Goal: Transaction & Acquisition: Book appointment/travel/reservation

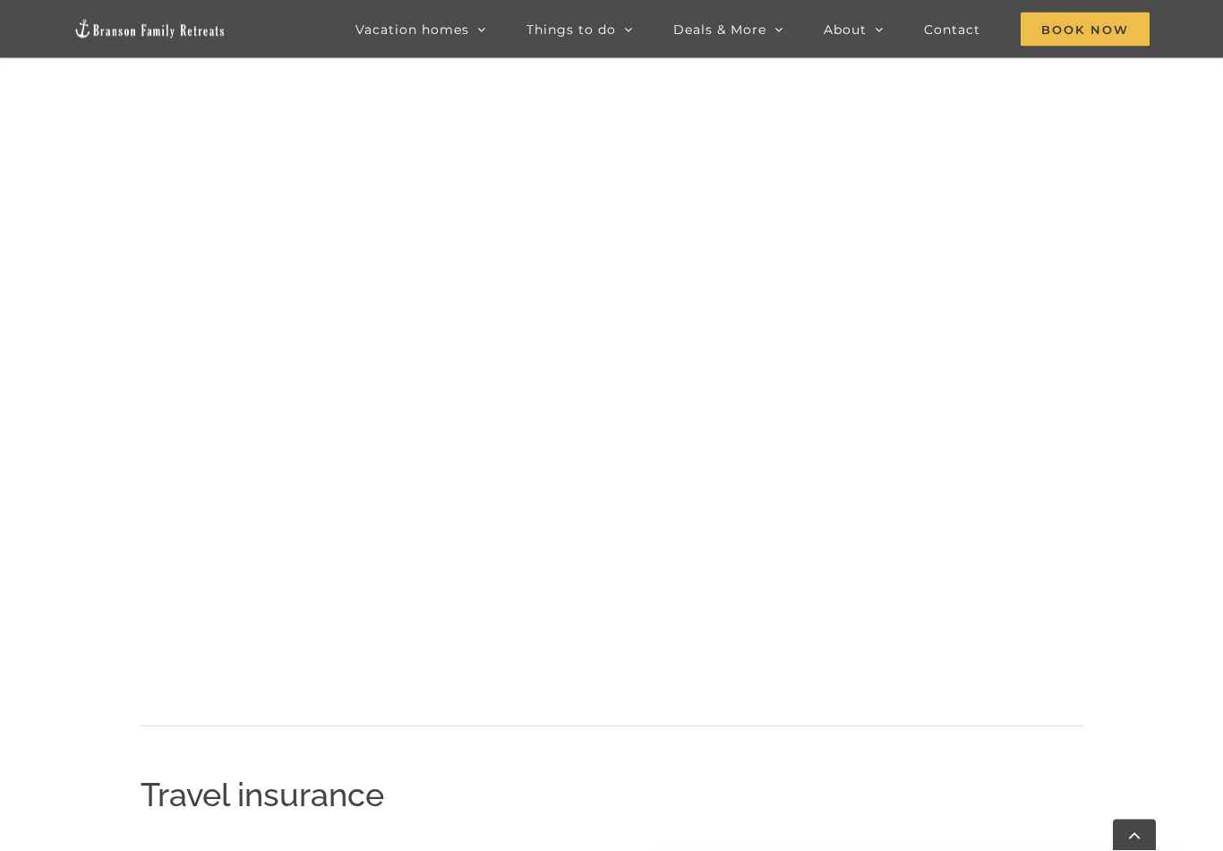
scroll to position [1876, 0]
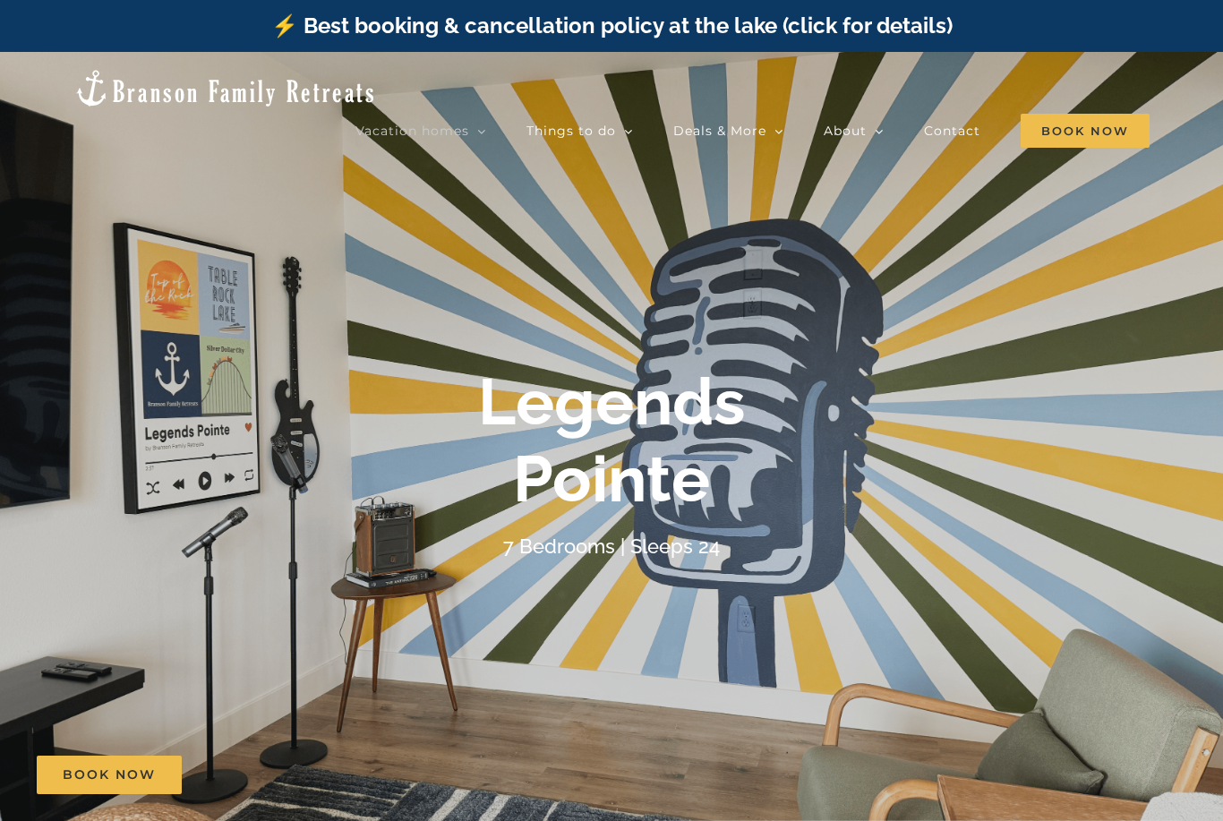
click at [705, 521] on div "Legends Pointe 7 Bedrooms | Sleeps 24" at bounding box center [611, 463] width 716 height 199
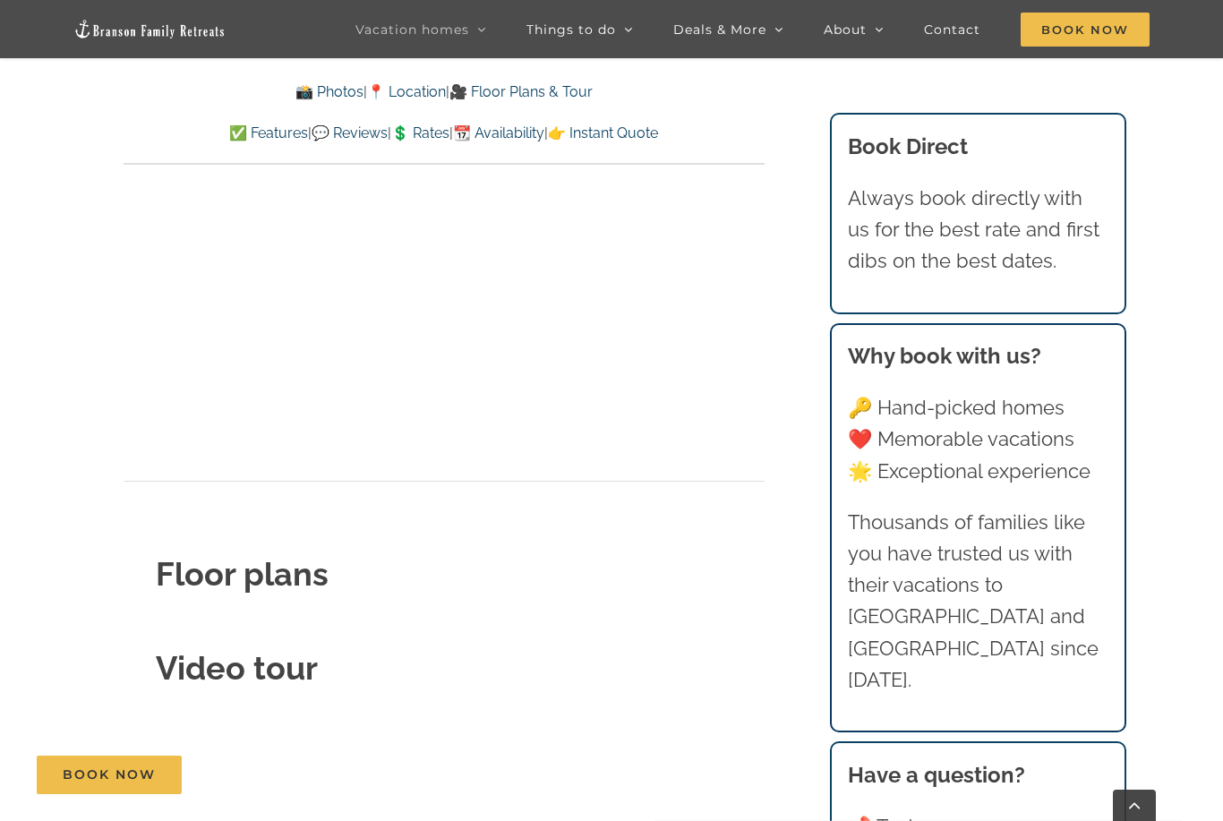
scroll to position [5740, 0]
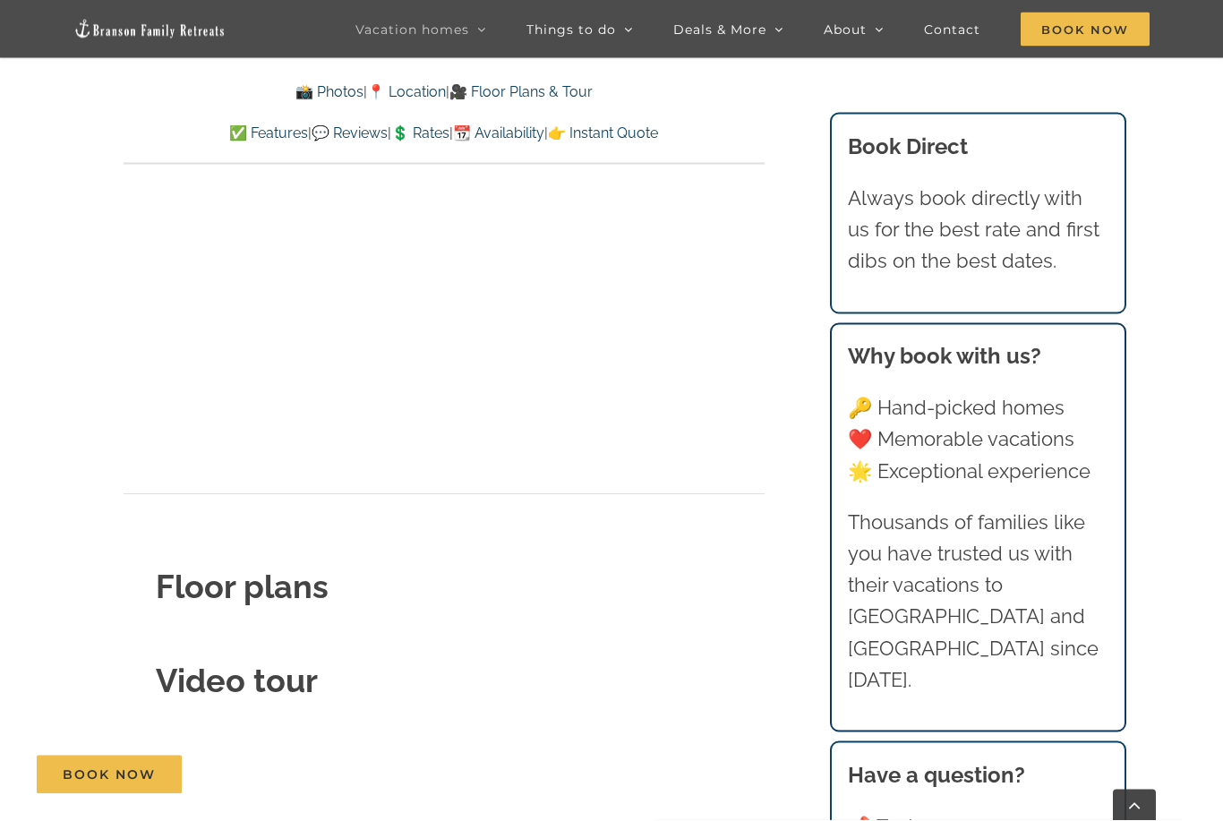
click at [191, 569] on strong "Floor plans" at bounding box center [242, 588] width 173 height 38
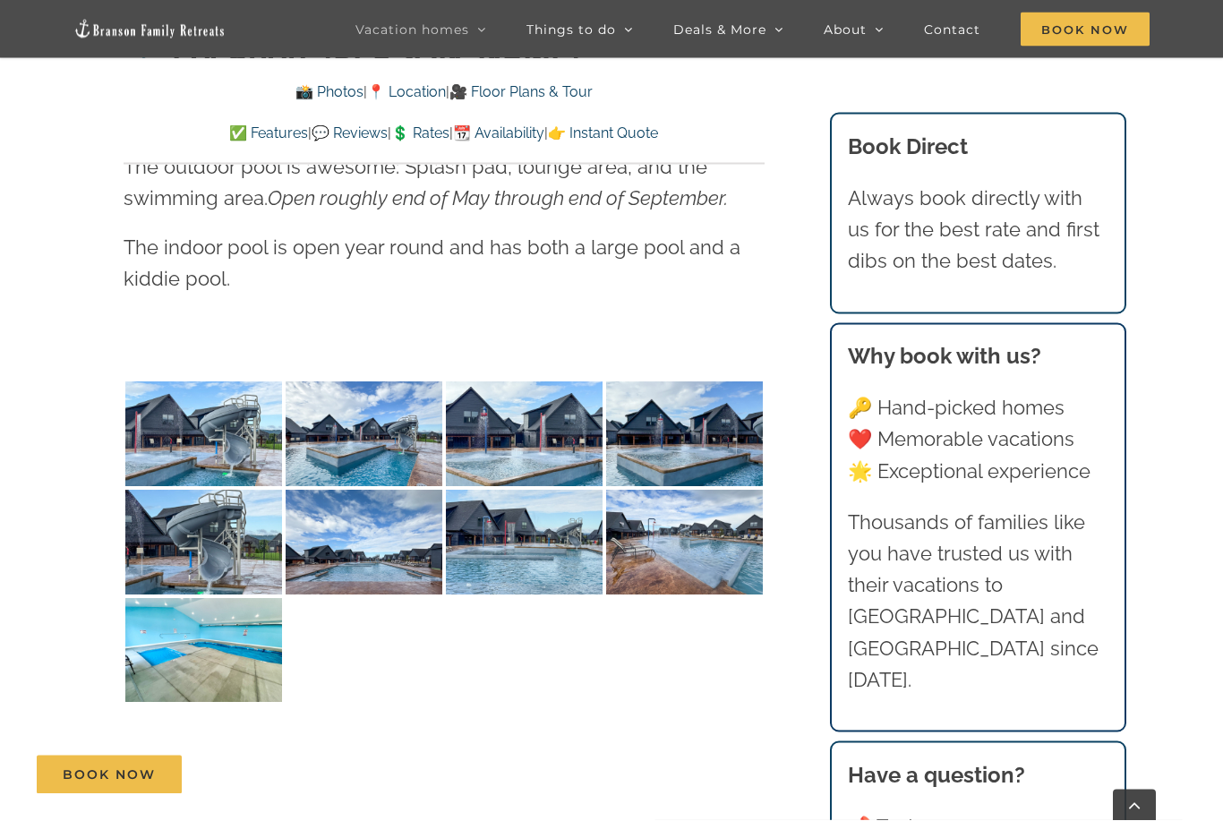
scroll to position [3877, 0]
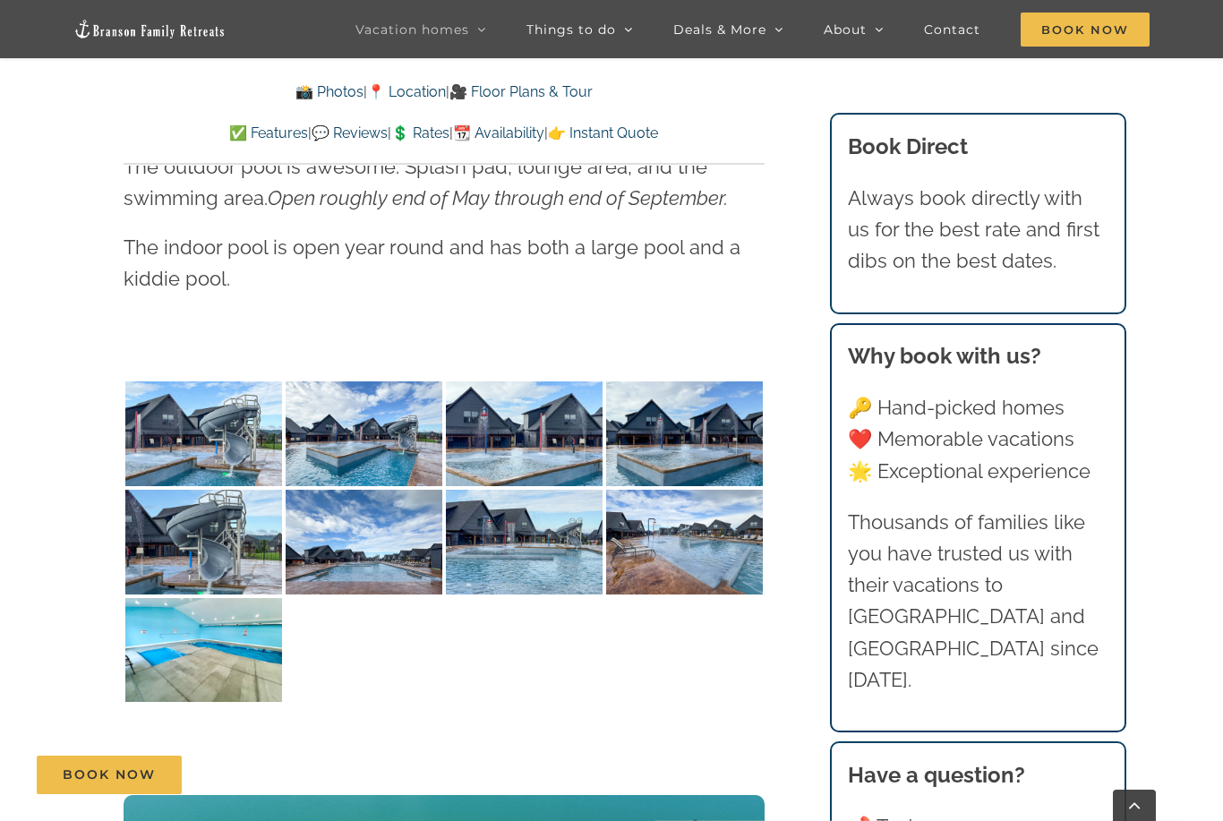
click at [202, 426] on img at bounding box center [203, 433] width 157 height 105
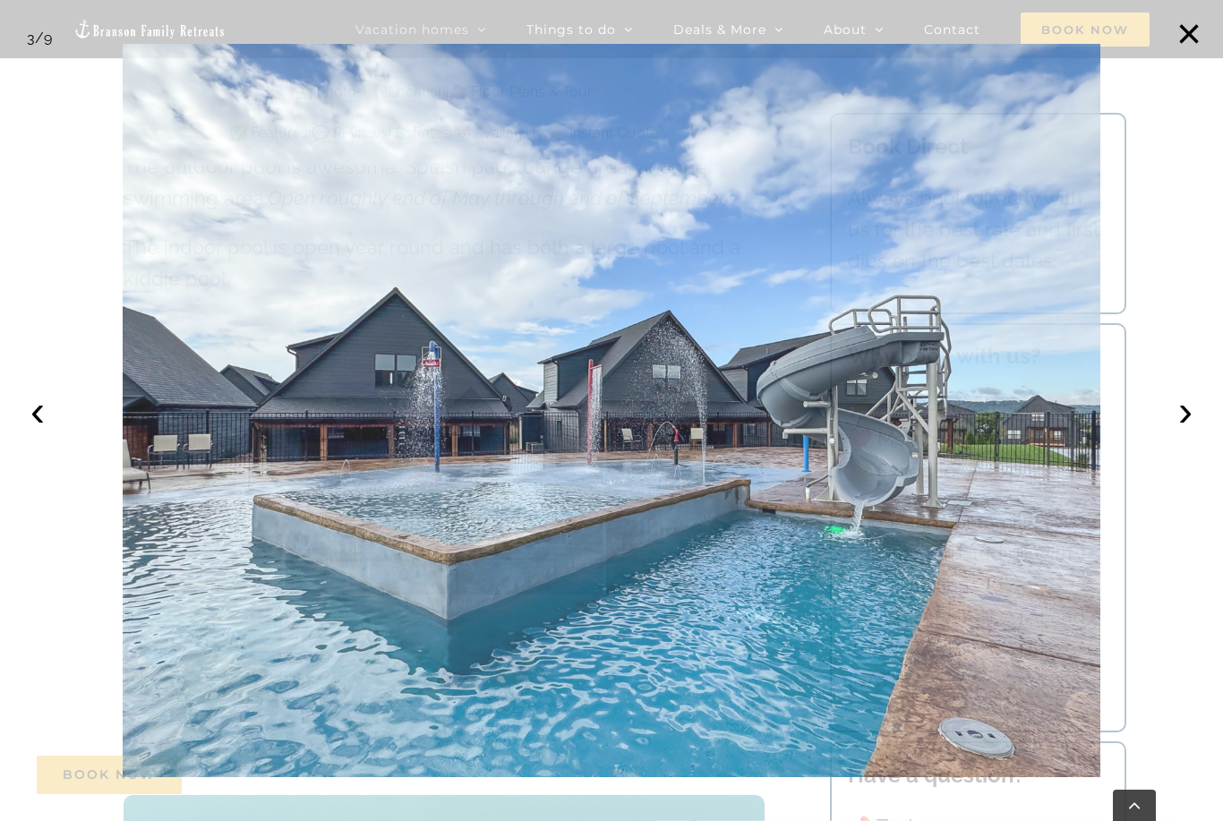
click at [132, 551] on img at bounding box center [612, 411] width 979 height 734
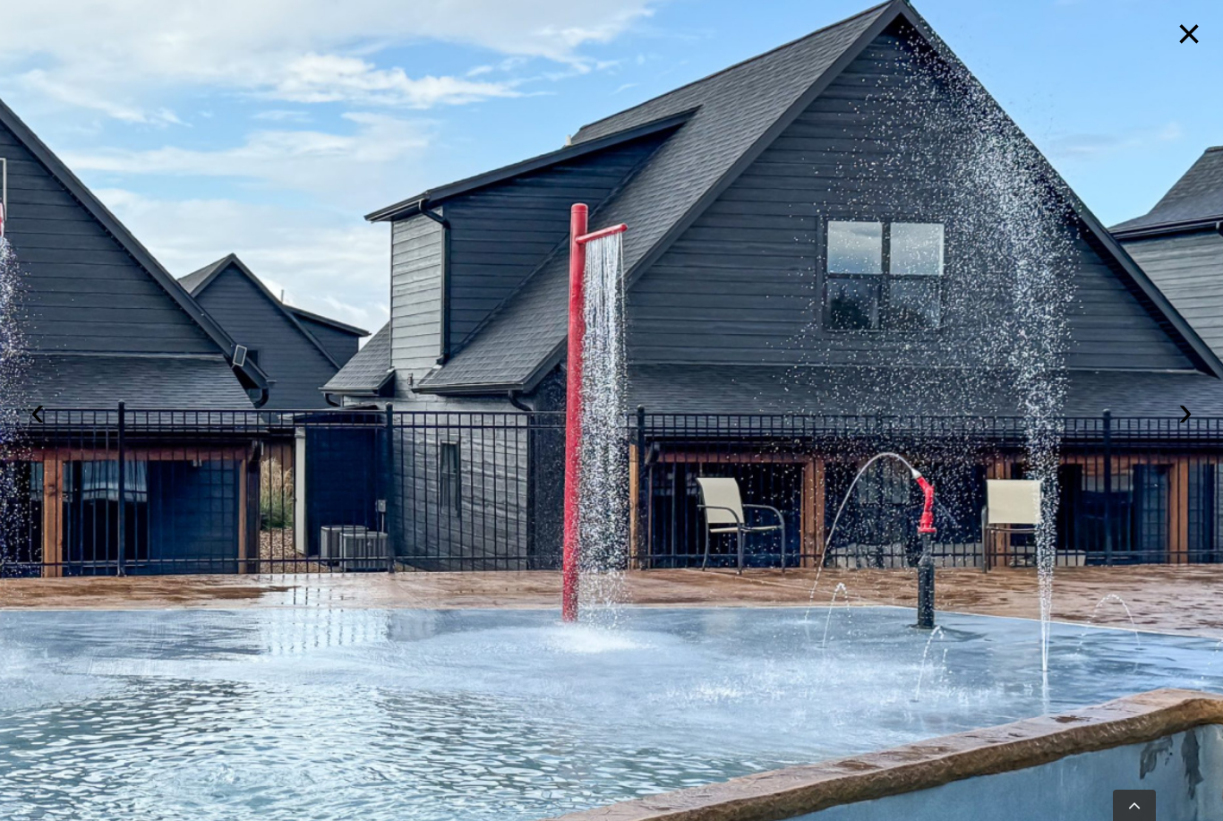
click at [1196, 409] on button "›" at bounding box center [1185, 410] width 39 height 39
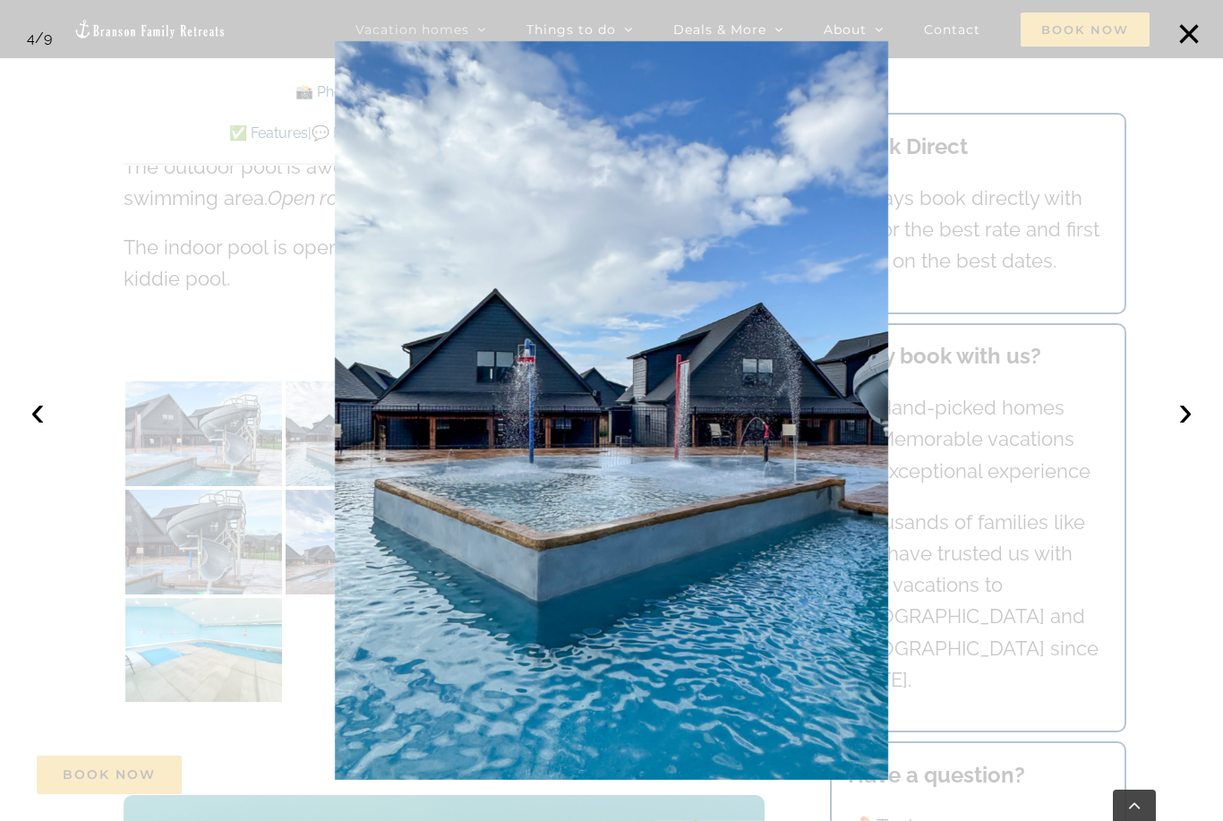
click at [1192, 407] on button "›" at bounding box center [1185, 410] width 39 height 39
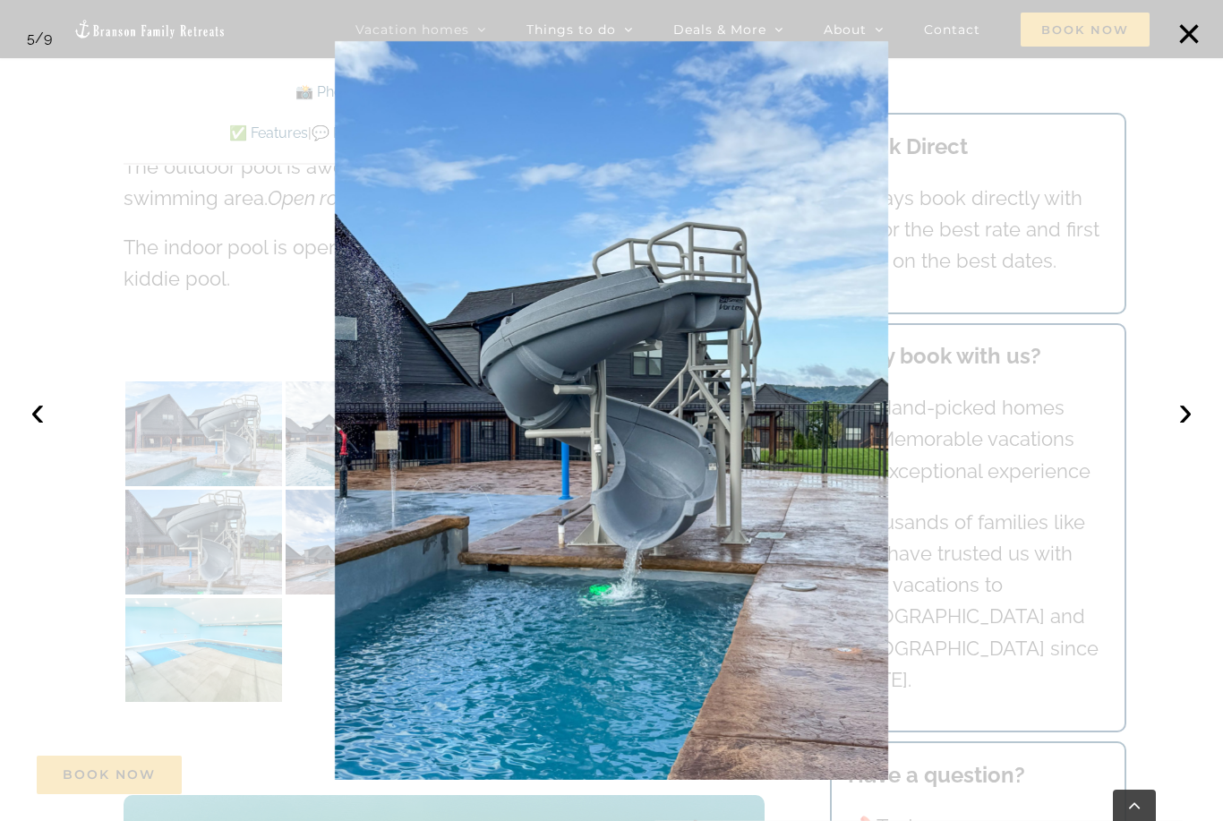
click at [1193, 417] on button "›" at bounding box center [1185, 410] width 39 height 39
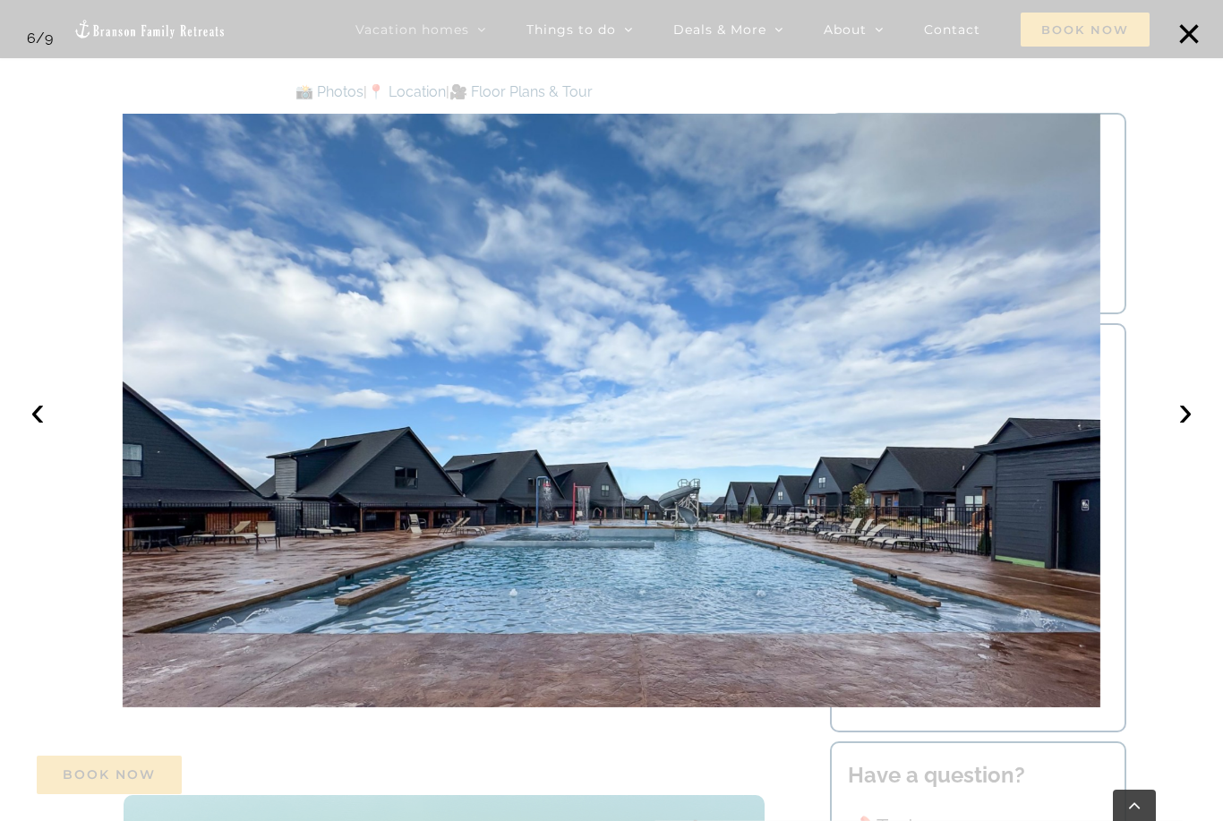
click at [1195, 416] on button "›" at bounding box center [1185, 410] width 39 height 39
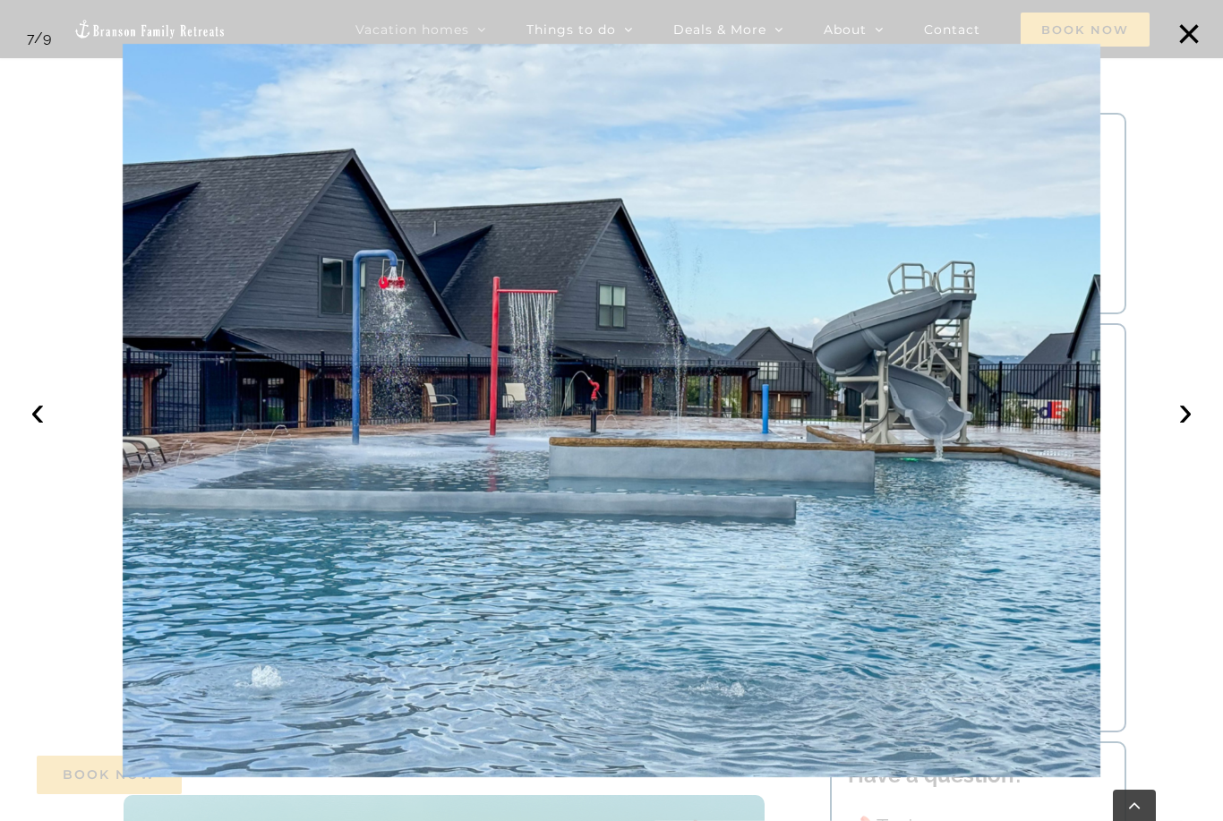
click at [1185, 412] on button "›" at bounding box center [1185, 410] width 39 height 39
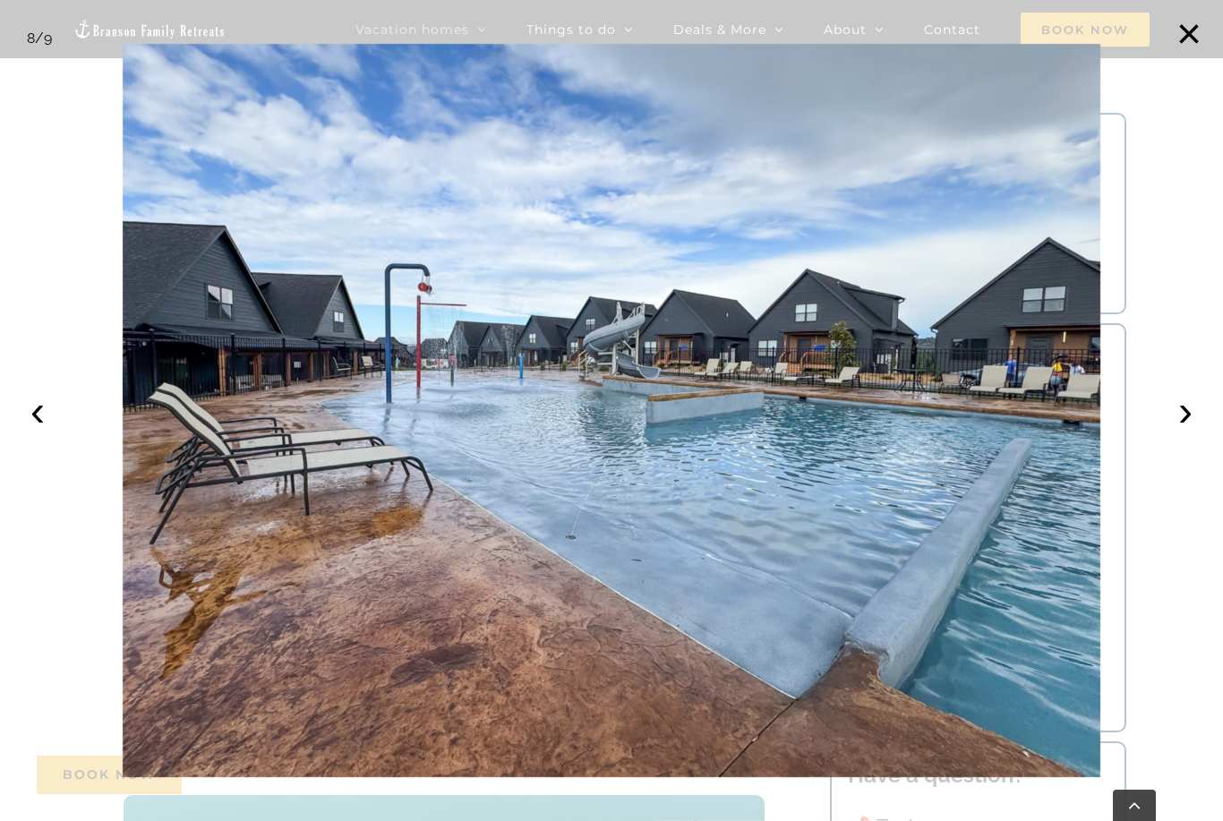
click at [1189, 413] on button "›" at bounding box center [1185, 410] width 39 height 39
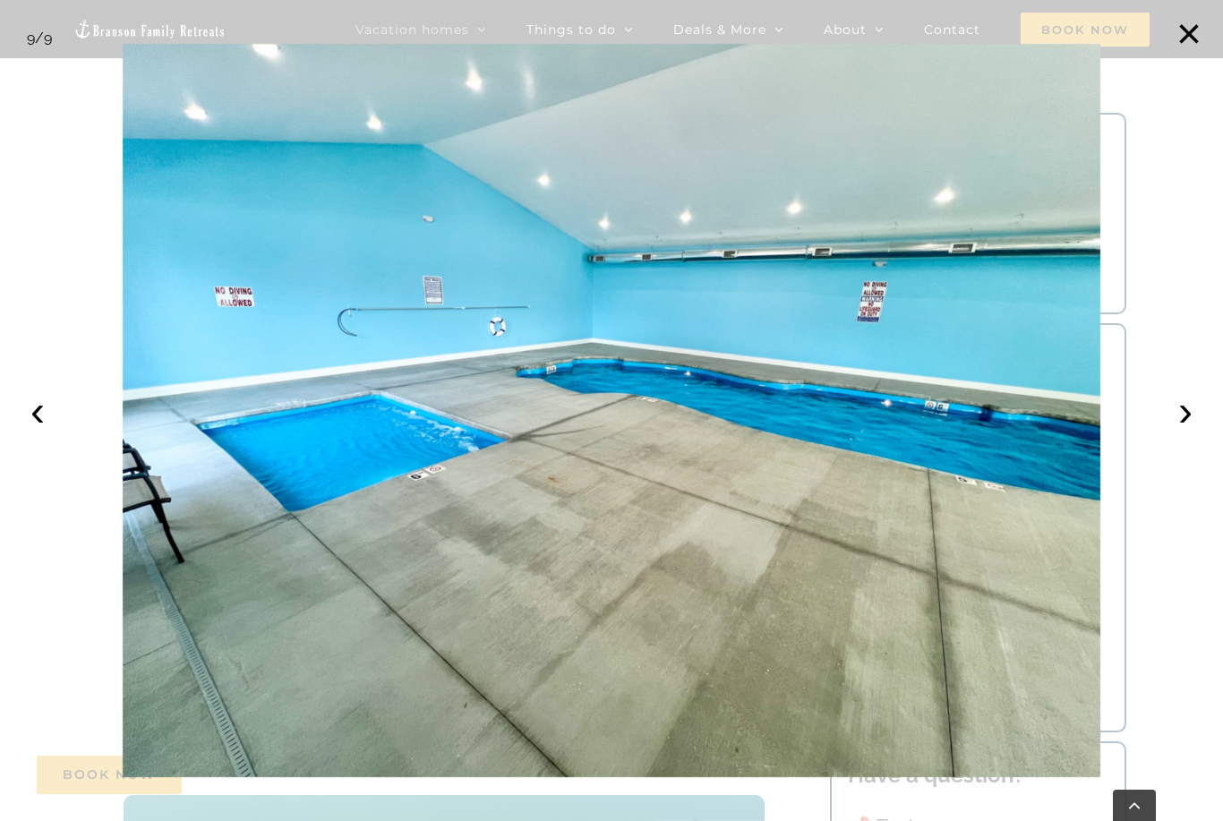
click at [1192, 416] on button "›" at bounding box center [1185, 410] width 39 height 39
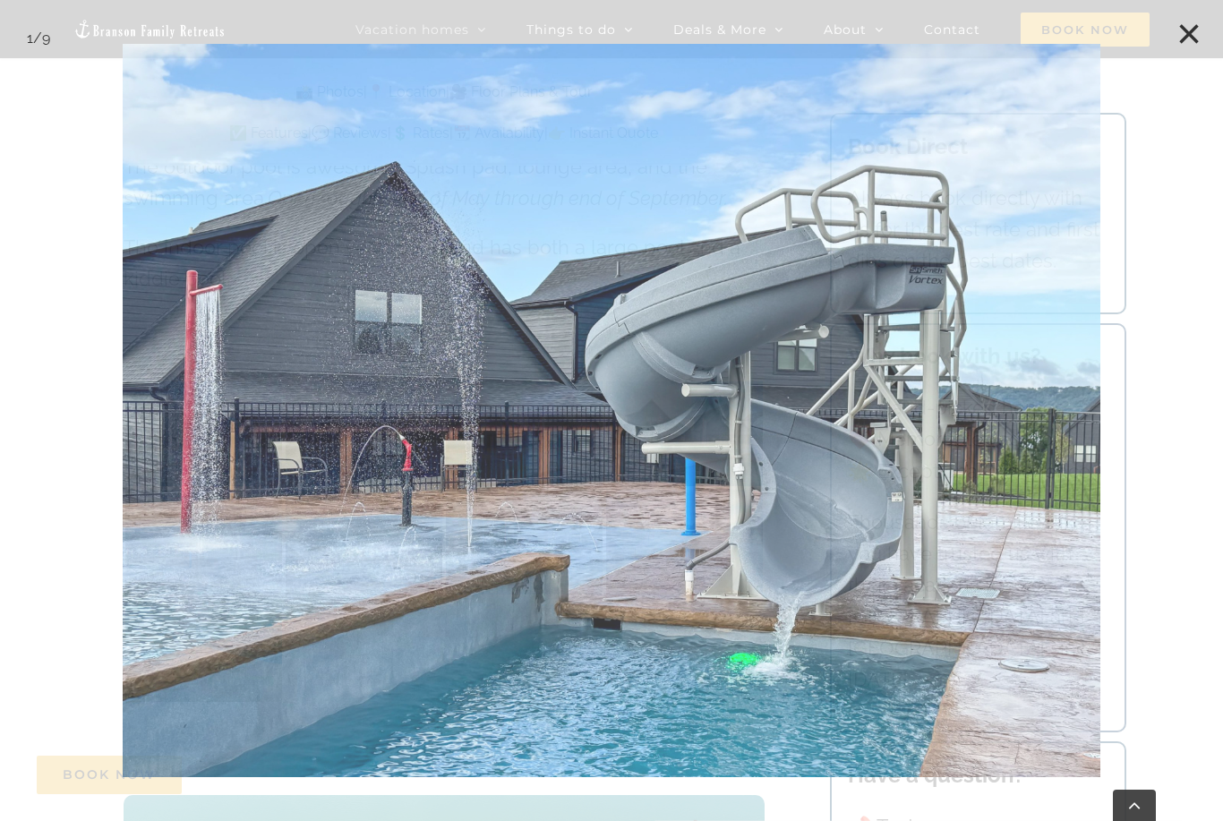
click at [1192, 34] on button "×" at bounding box center [1189, 33] width 39 height 39
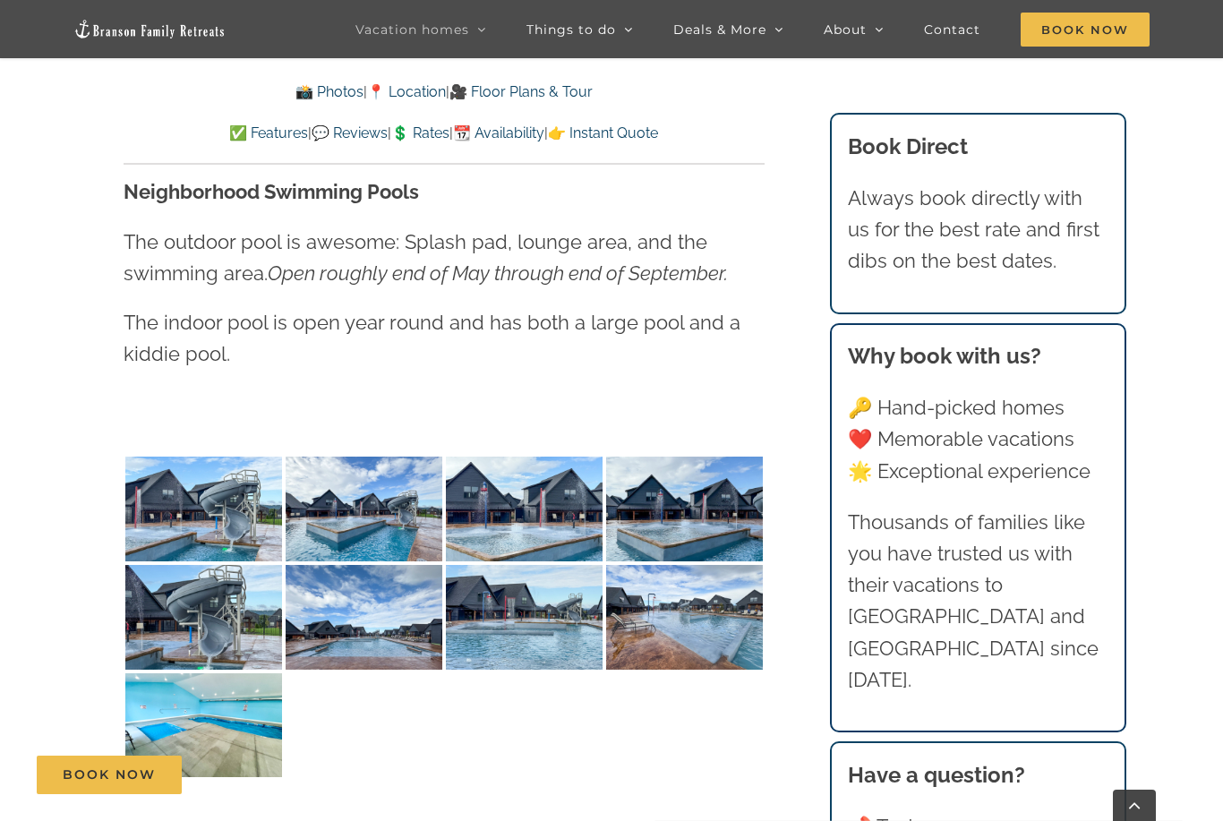
scroll to position [3799, 0]
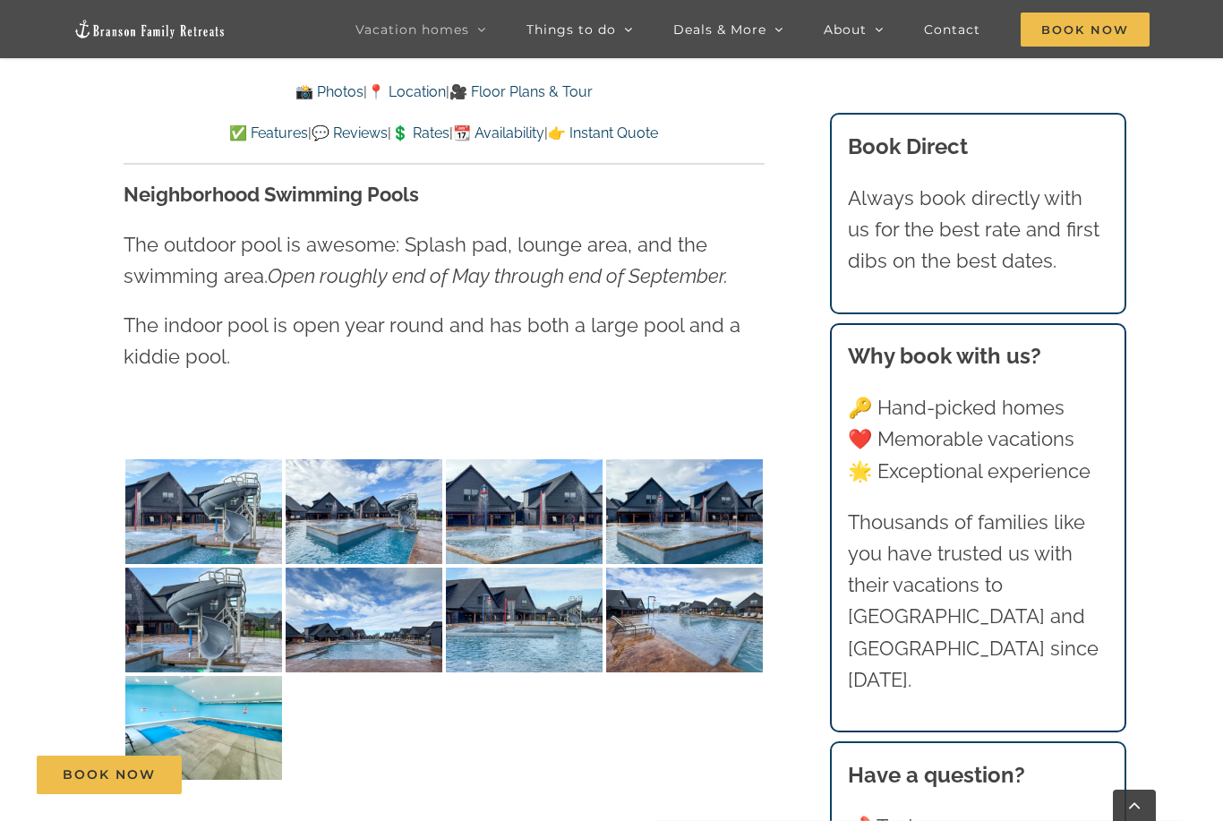
click at [550, 614] on img at bounding box center [524, 620] width 157 height 105
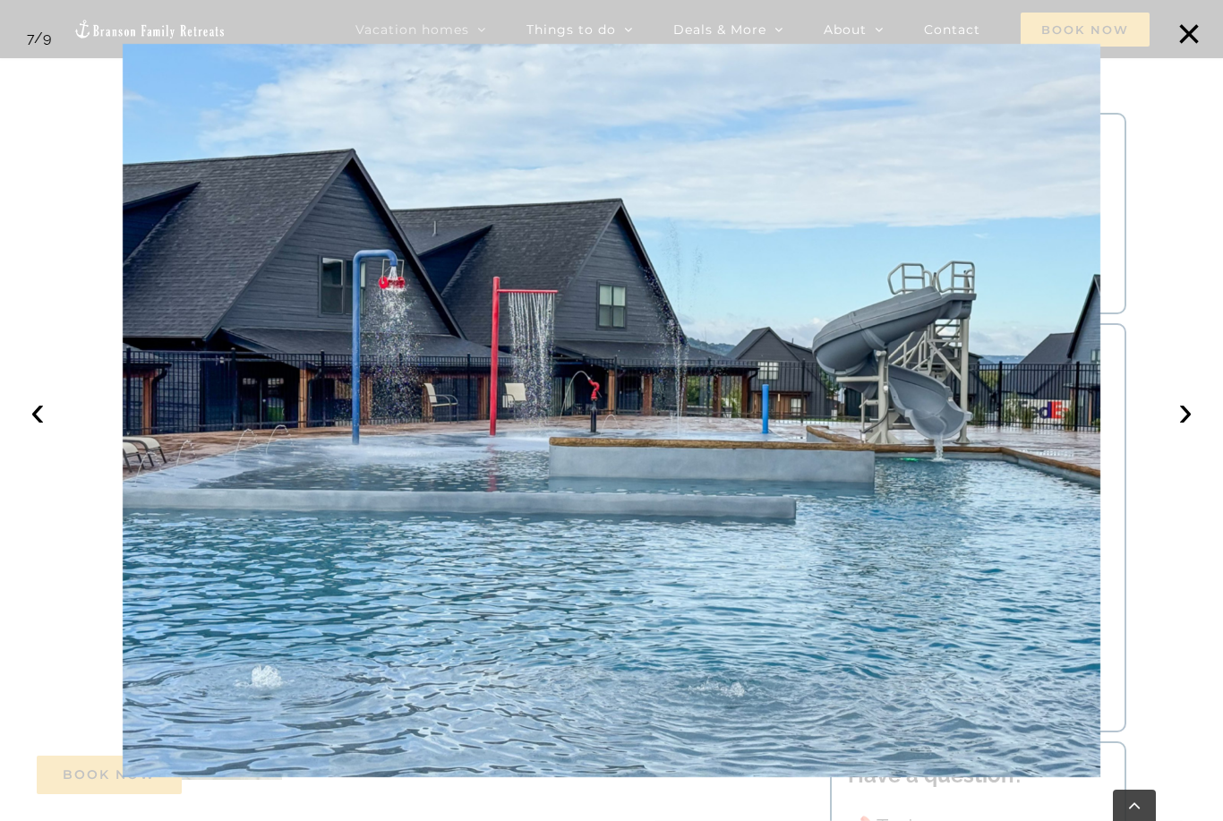
click at [1166, 395] on div at bounding box center [611, 410] width 1223 height 821
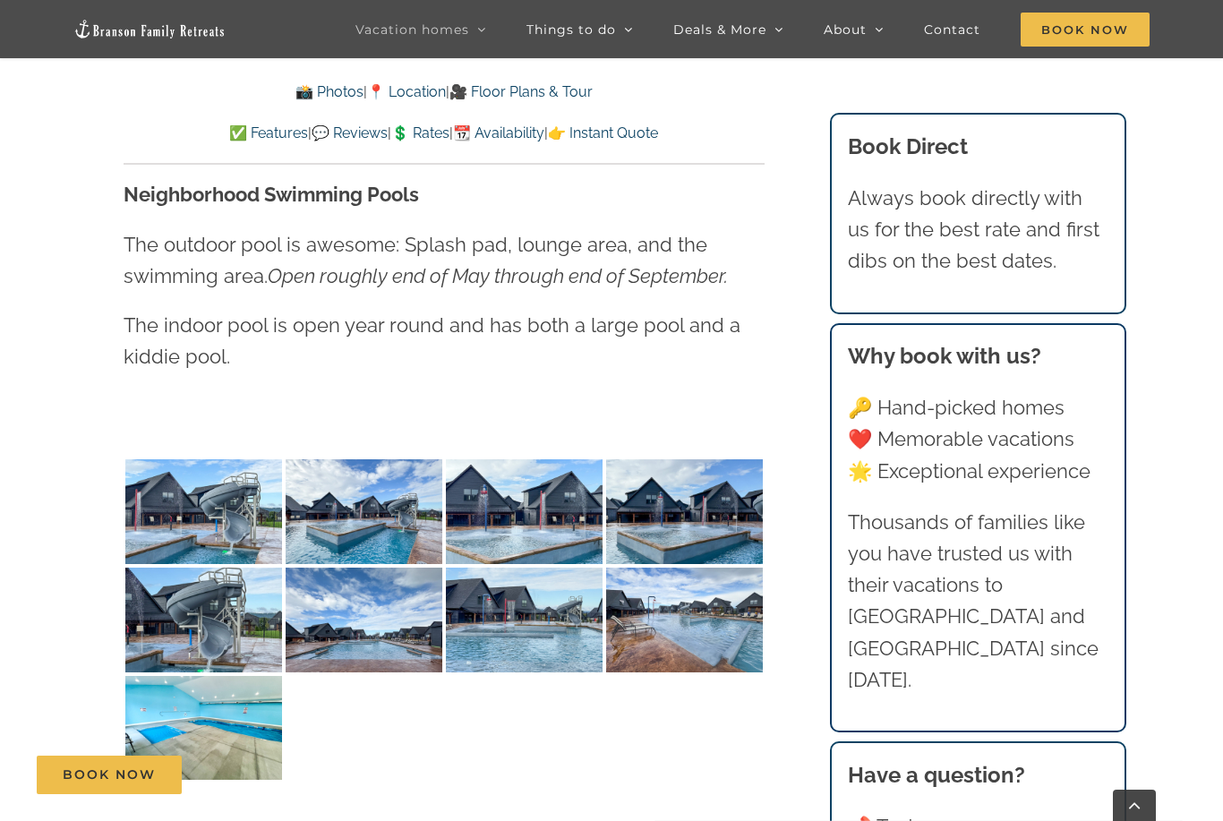
click at [662, 499] on img at bounding box center [684, 511] width 157 height 105
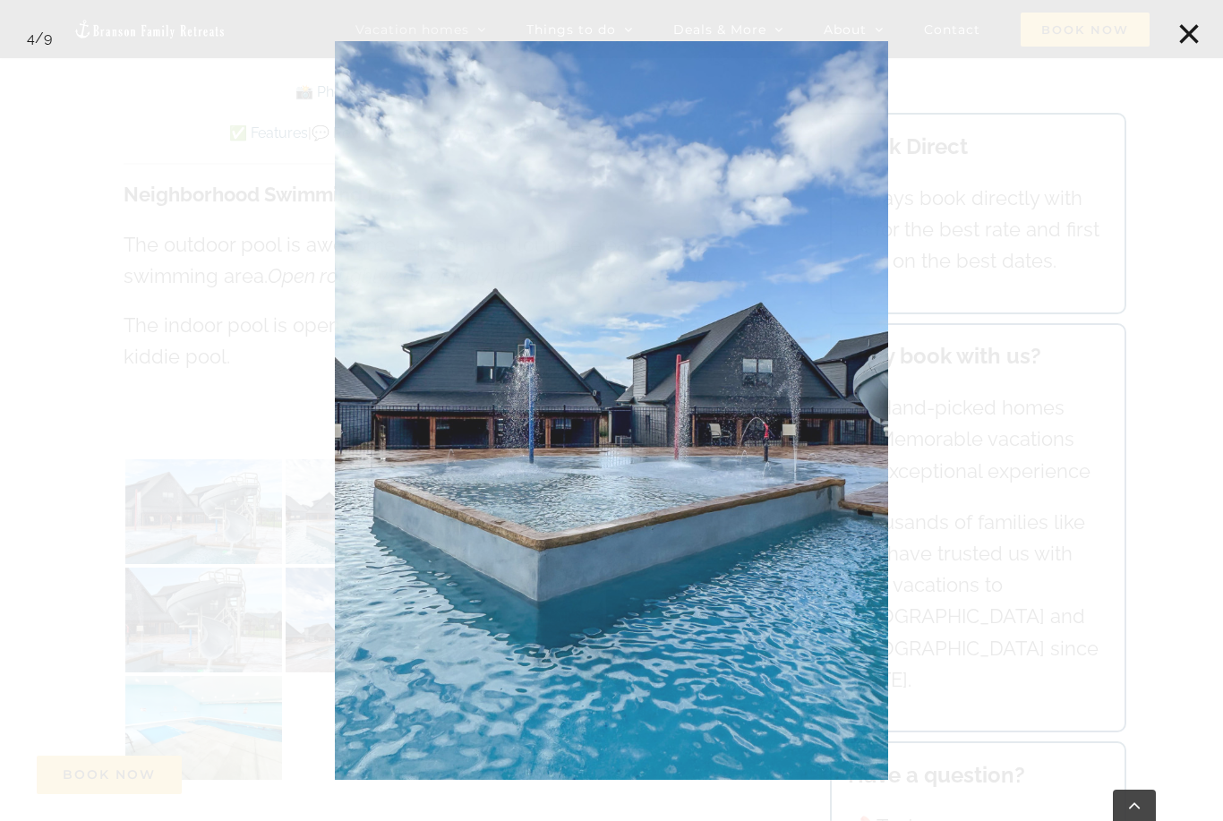
click at [1196, 33] on button "×" at bounding box center [1189, 33] width 39 height 39
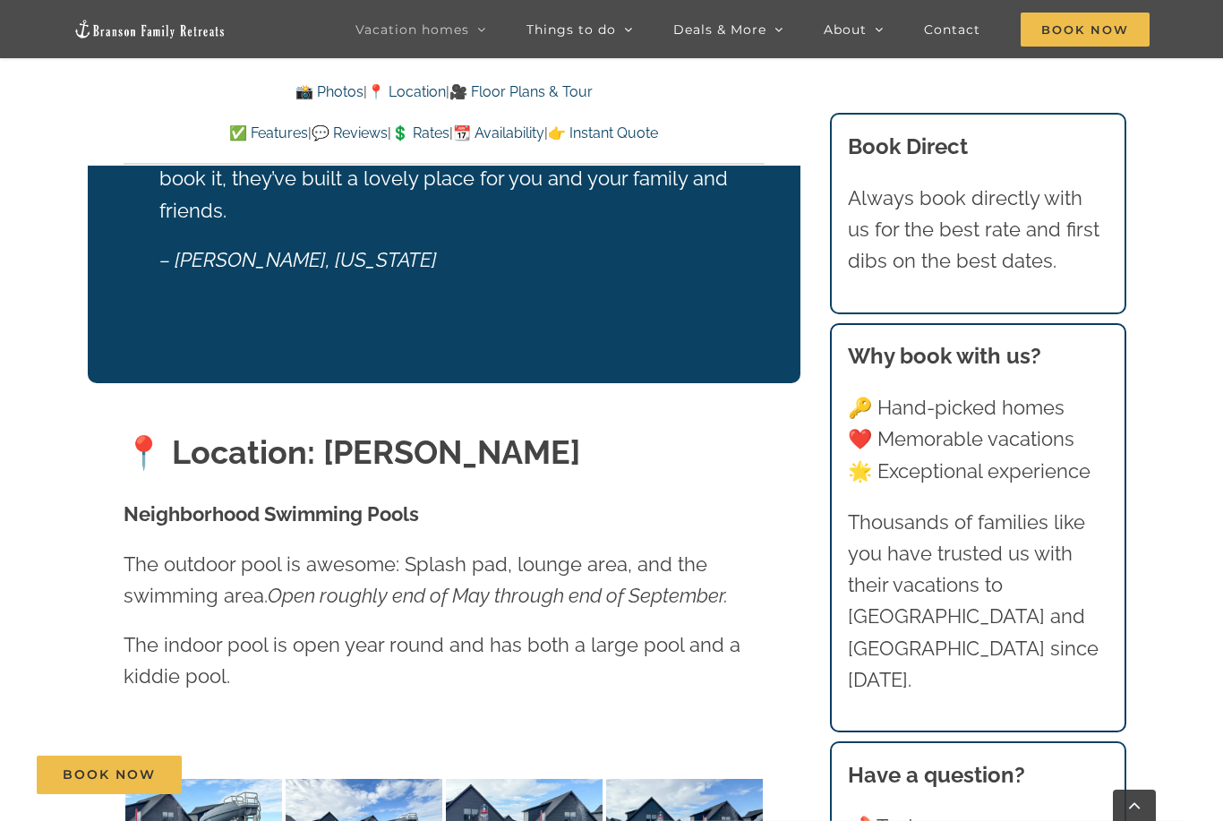
scroll to position [3477, 0]
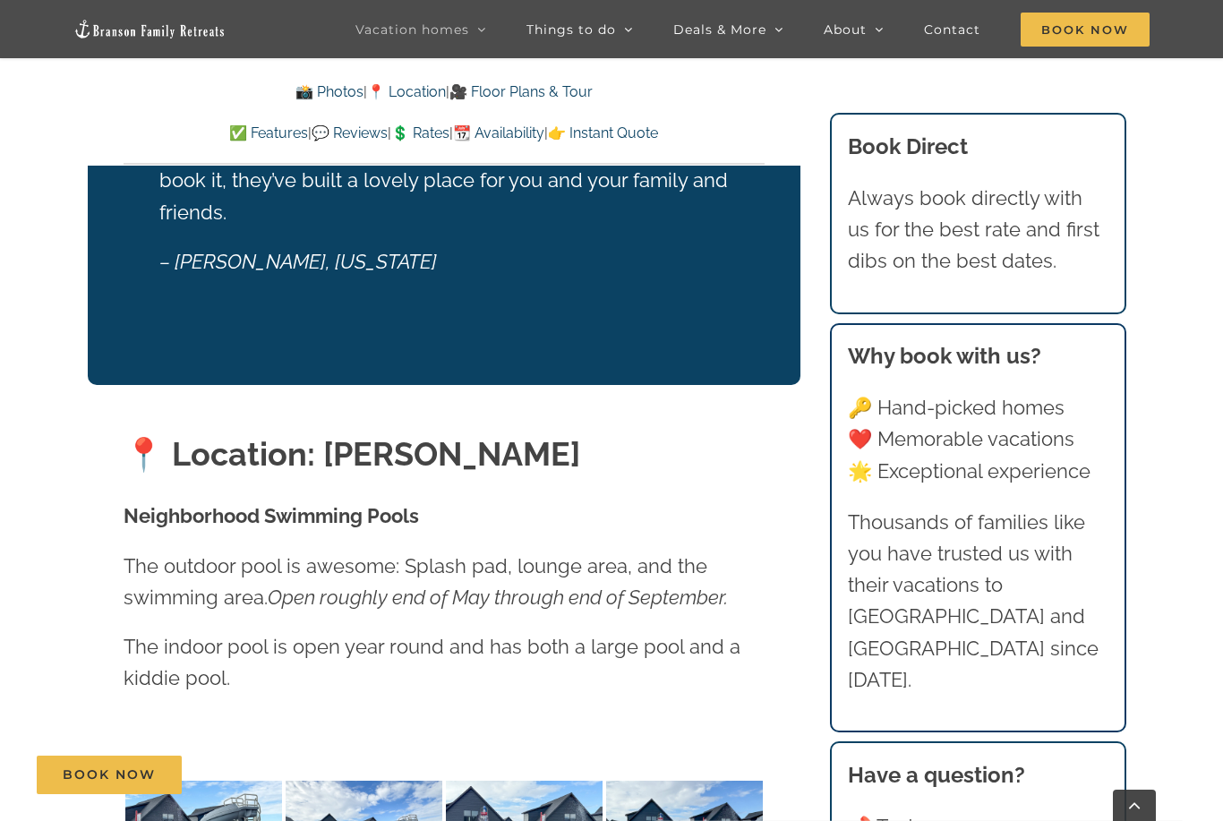
click at [547, 93] on link "🎥 Floor Plans & Tour" at bounding box center [521, 91] width 143 height 17
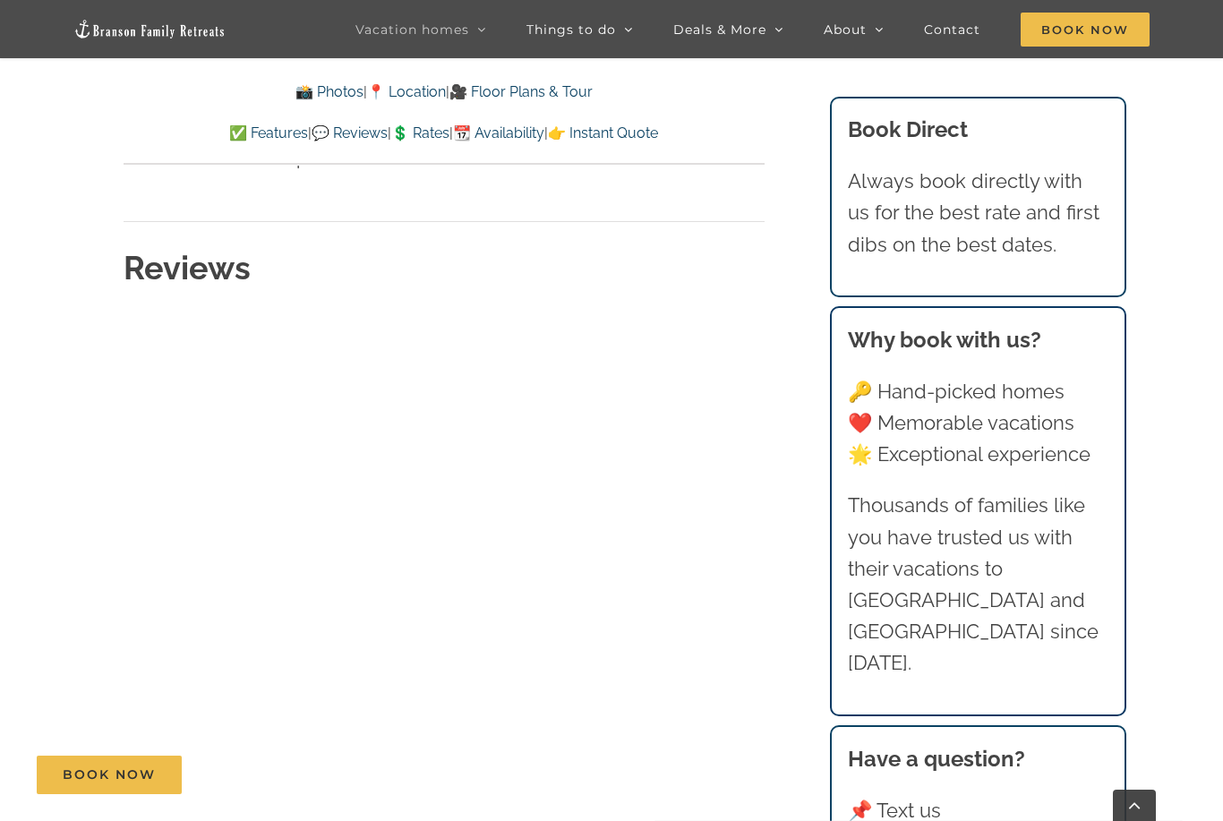
scroll to position [8611, 0]
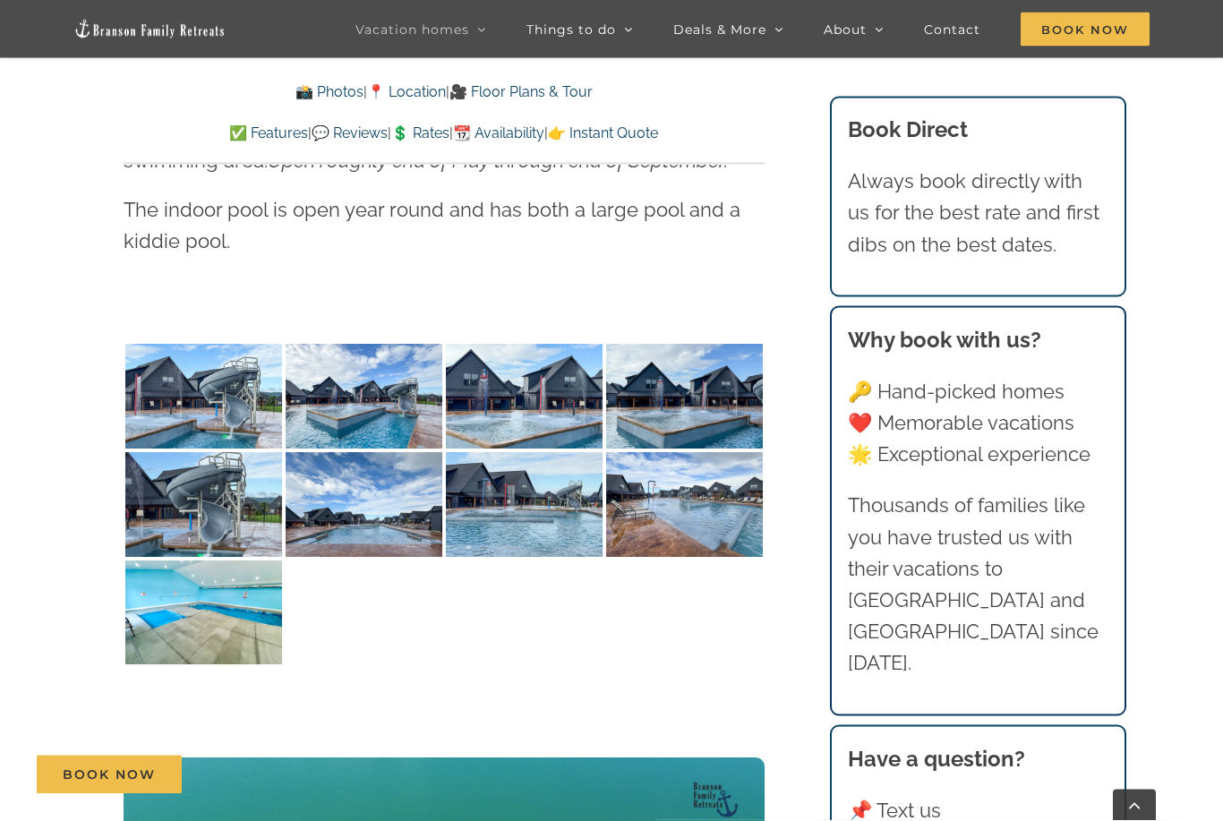
scroll to position [3914, 0]
click at [156, 624] on img at bounding box center [203, 613] width 157 height 105
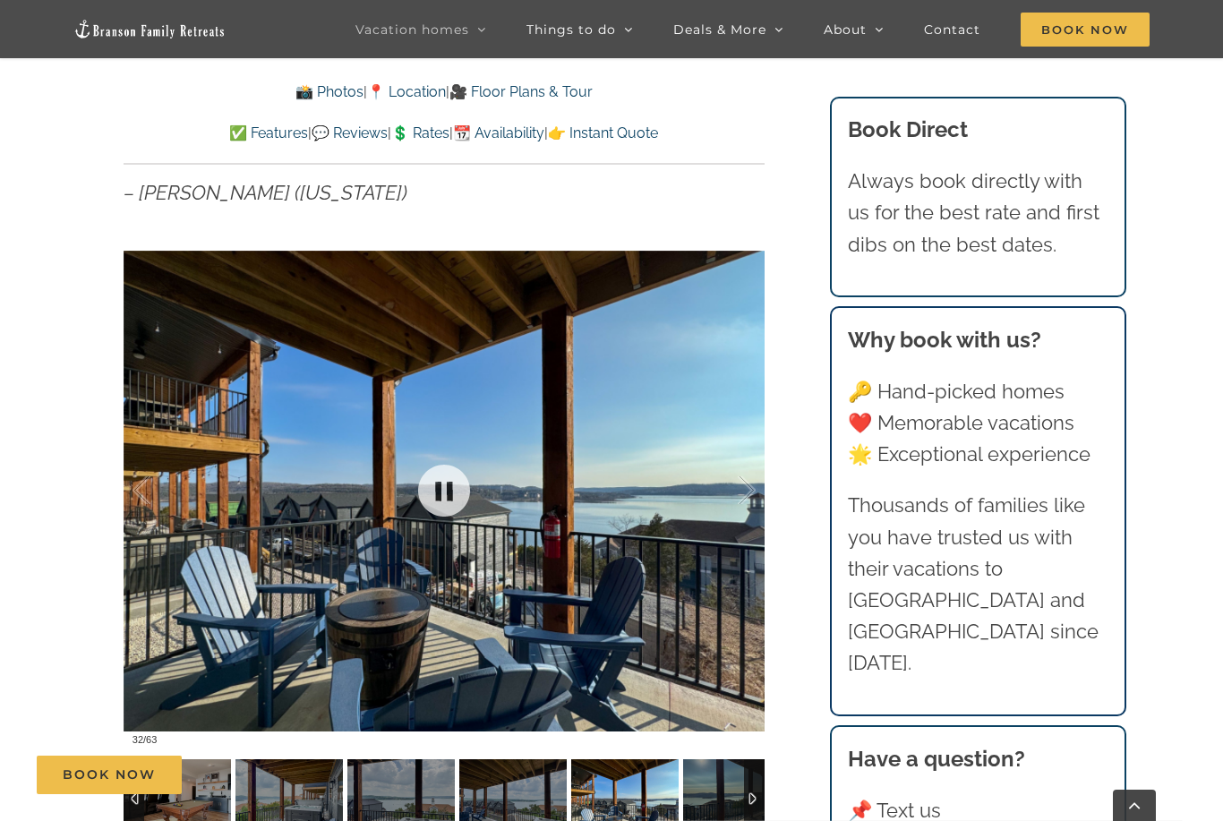
scroll to position [1201, 0]
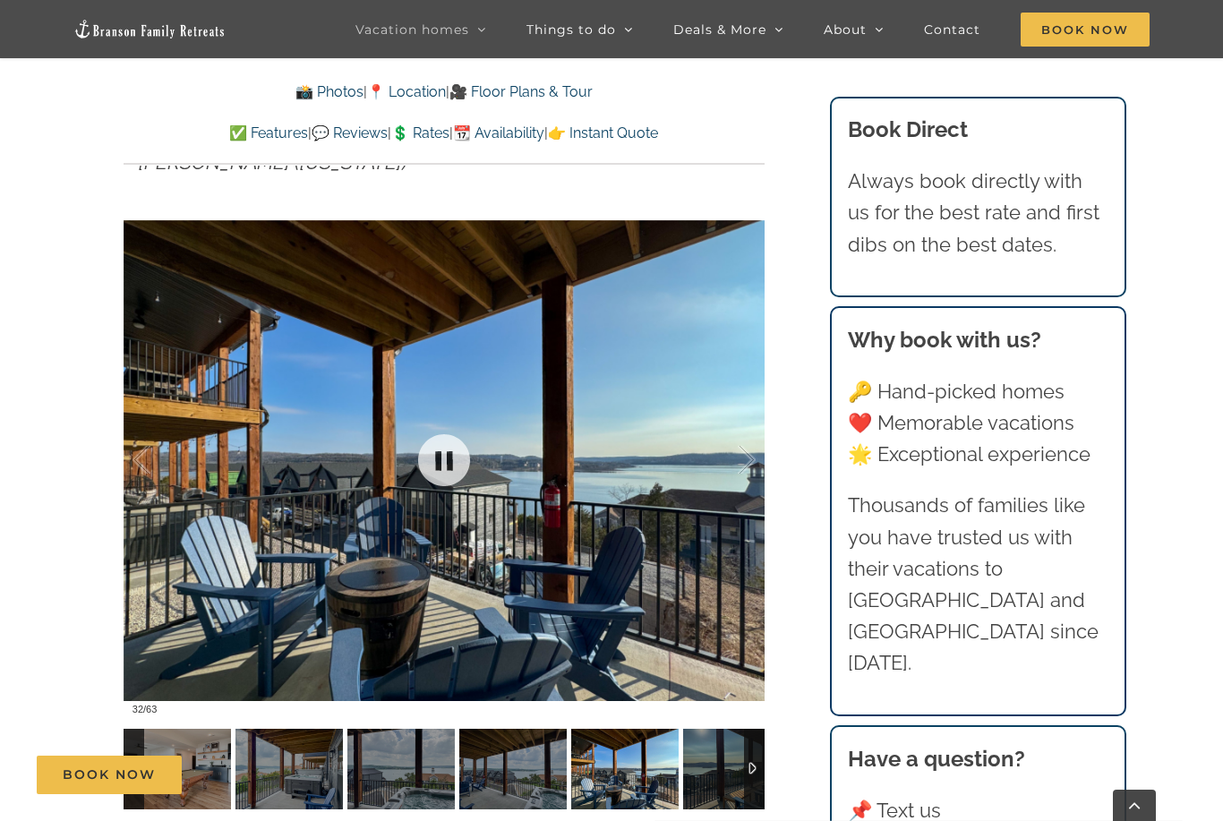
click at [636, 586] on div at bounding box center [444, 460] width 641 height 527
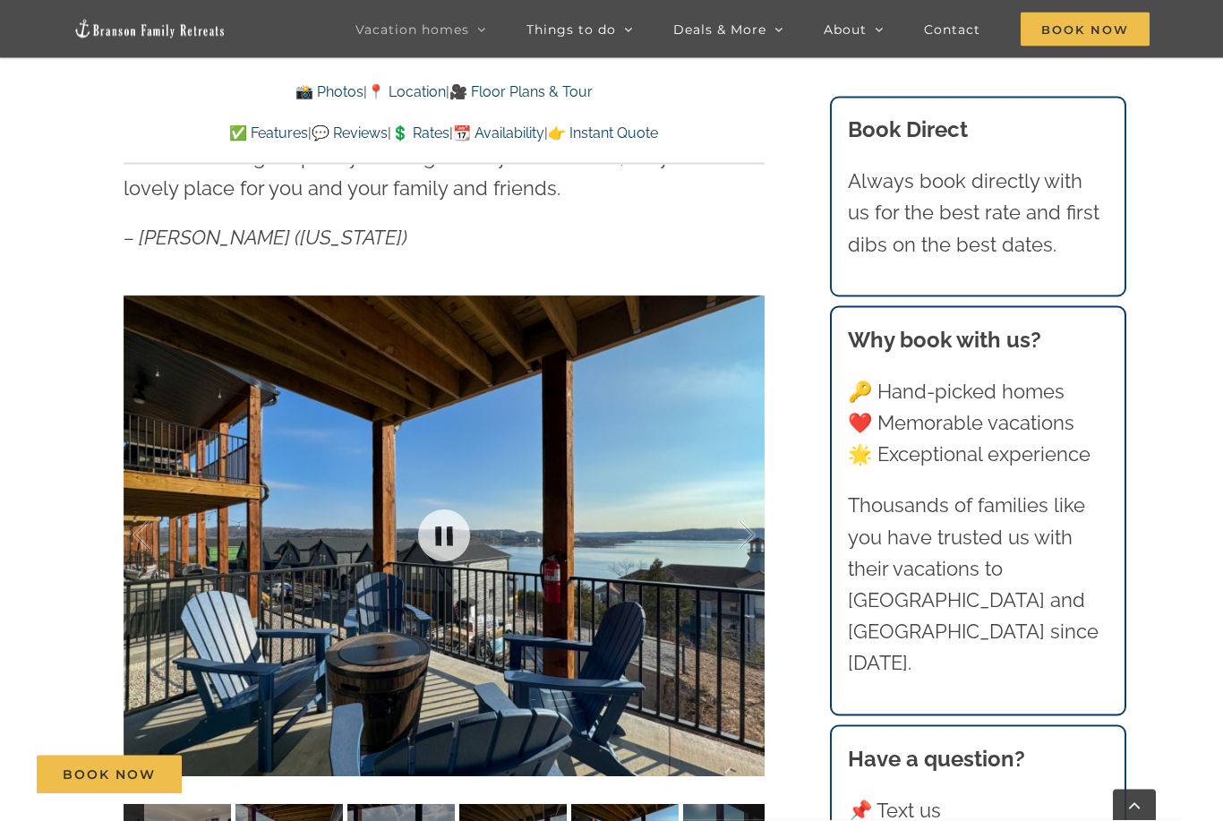
scroll to position [1127, 0]
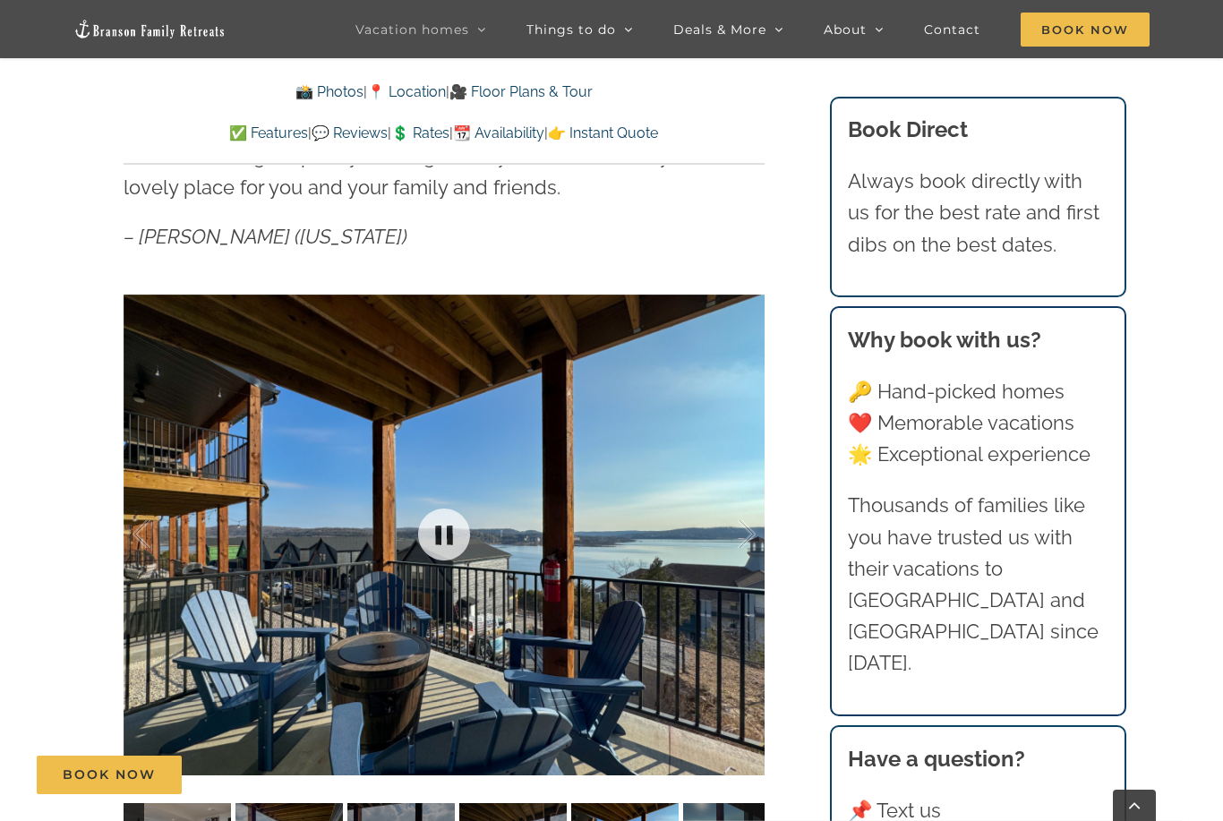
click at [655, 606] on div at bounding box center [444, 534] width 641 height 527
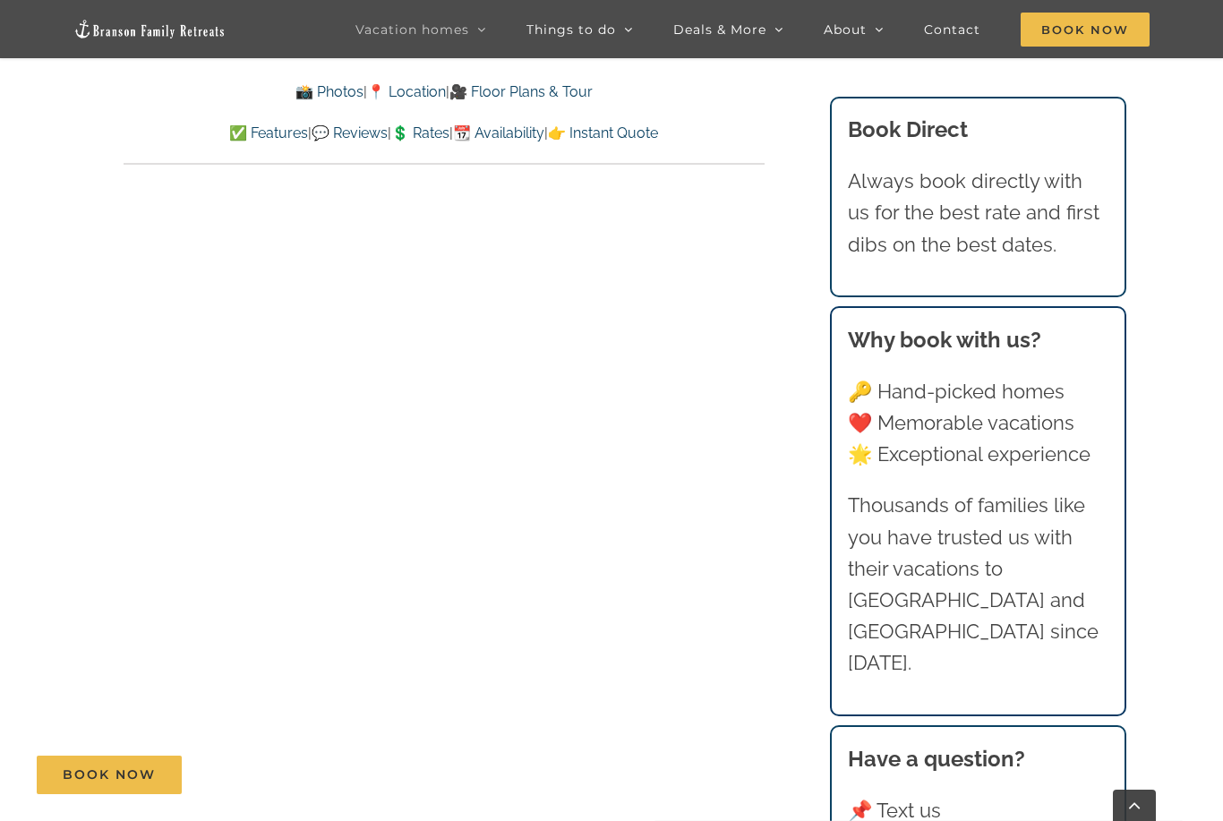
scroll to position [11353, 0]
